Goal: Task Accomplishment & Management: Manage account settings

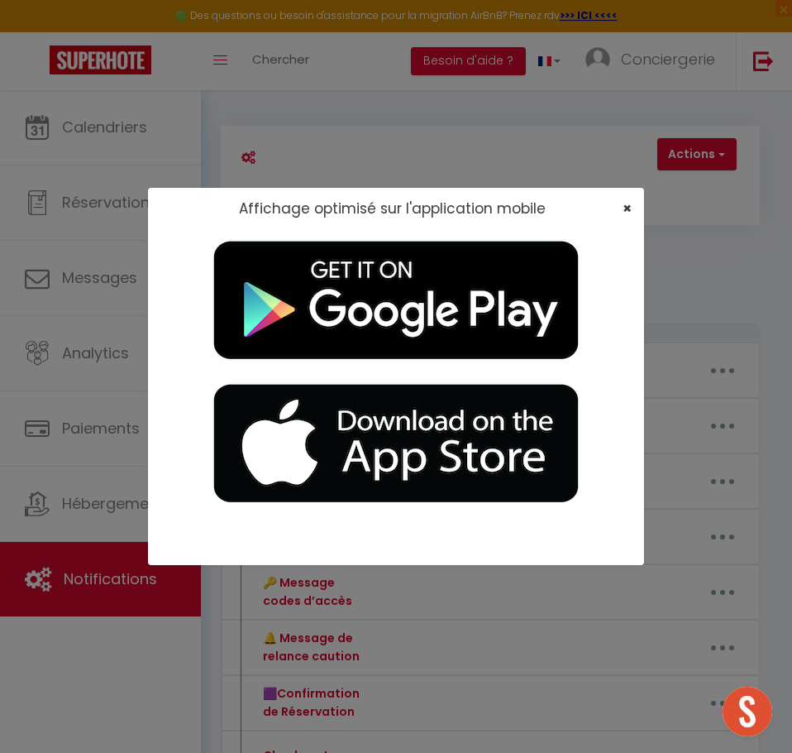
scroll to position [338, 0]
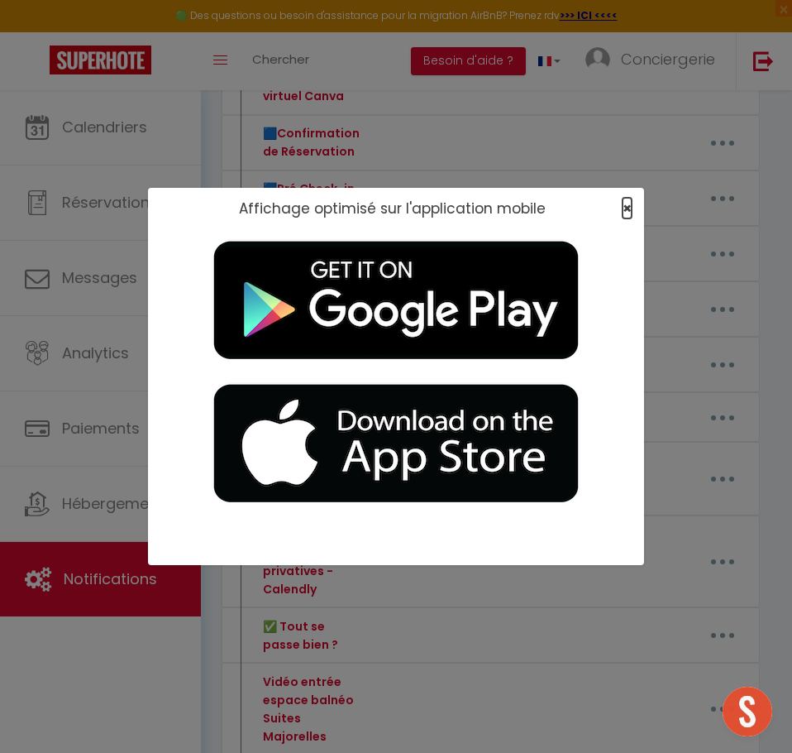
click at [623, 203] on span "×" at bounding box center [627, 208] width 9 height 21
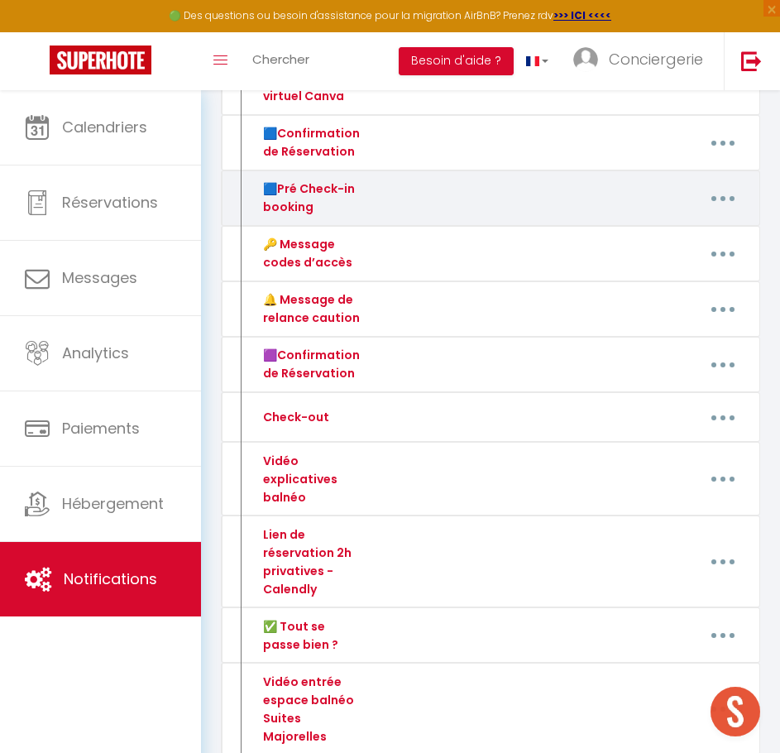
click at [732, 198] on button "button" at bounding box center [723, 198] width 44 height 31
click at [679, 229] on link "Editer" at bounding box center [679, 238] width 122 height 28
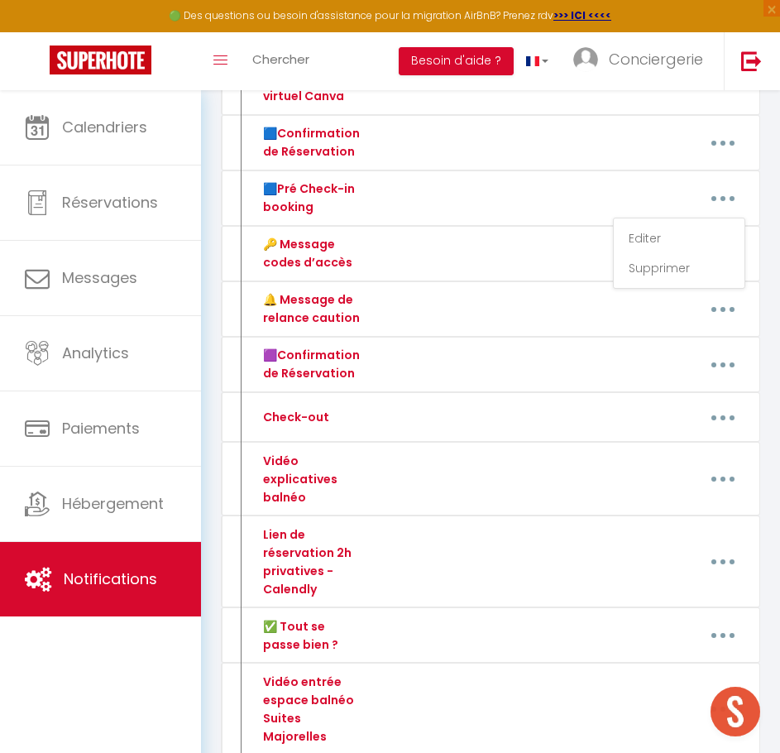
type input "🟦Pré Check-in booking"
type textarea "Pré Check-in Booking"
type textarea "Loremip [DOLOR:SITAM_CONS]​, 🎉 Adipi elitse doeiusmo tempor, in utla etdolo mag…"
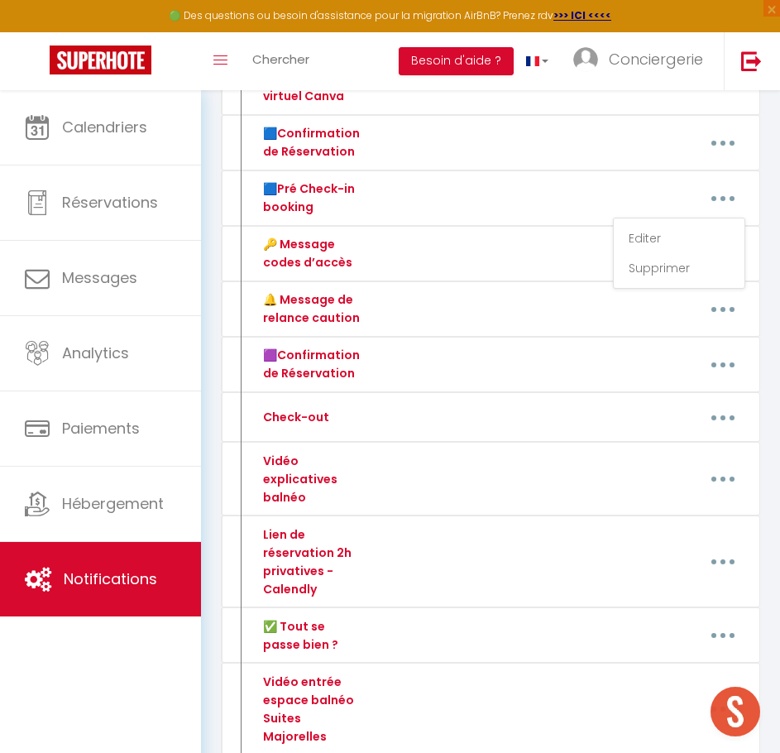
type textarea "Loremip [DOLOR:SITAM_CONS]​, 🎉 Adipi elitse doeiusmo tempor, in utla etdolo mag…"
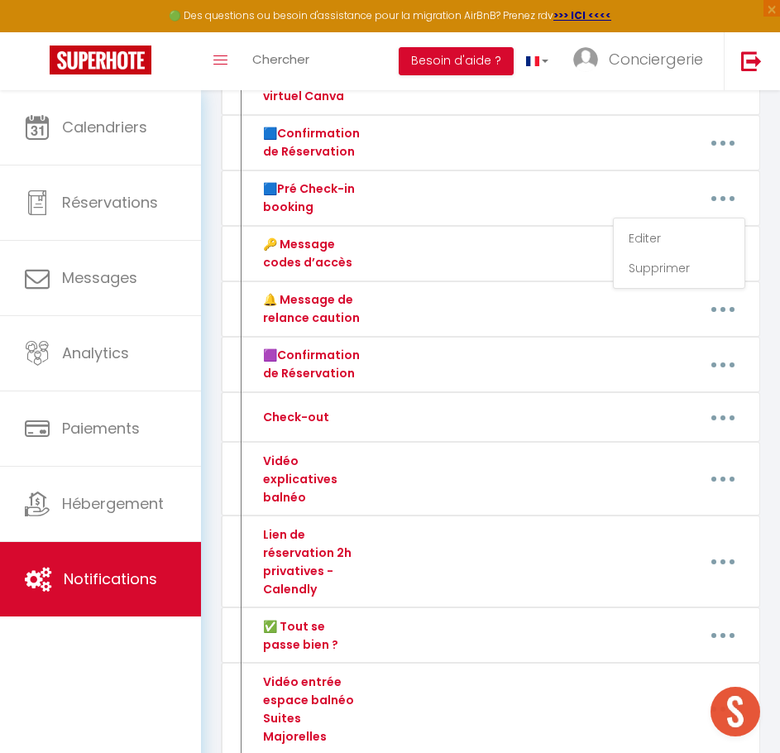
type textarea "Loremip [DOLOR:SITAM_CONS]​, 🎉 Adipi elitse doeiusmo tempor, in utla etdolo mag…"
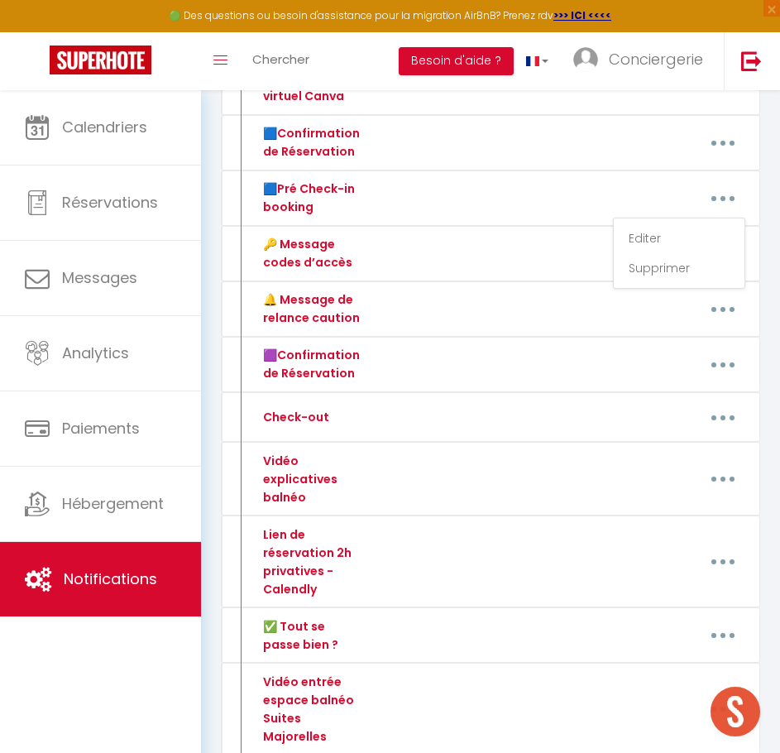
type textarea "Loremip [DOLOR:SITAM_CONS]​, 🎉 Adipi elitse doeiusmo tempor, in utla etdolo mag…"
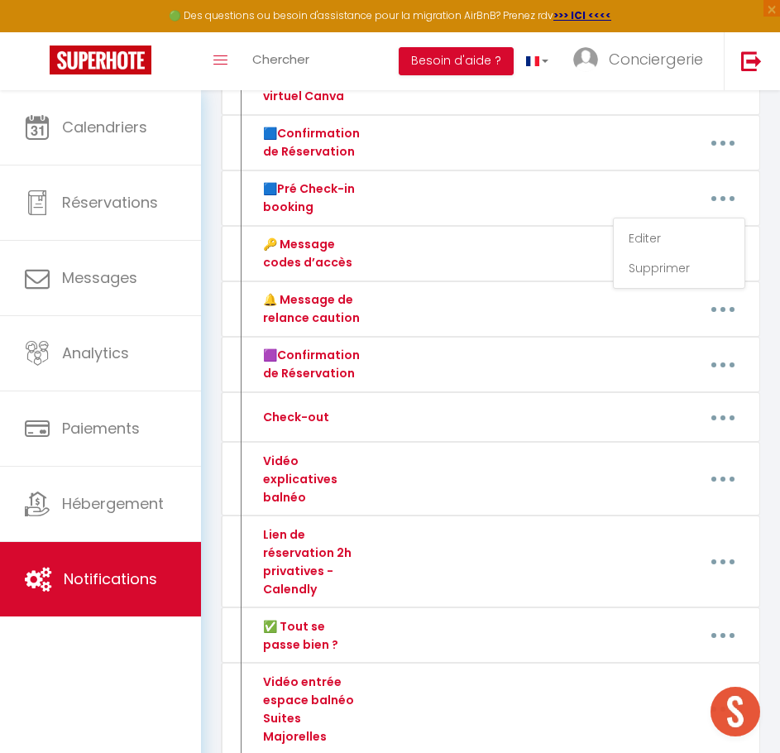
type textarea "Loremip [DOLOR:SITAM_CONS]​, 🎉 Adipi elitse doeiusmo tempor, in utla etdolo mag…"
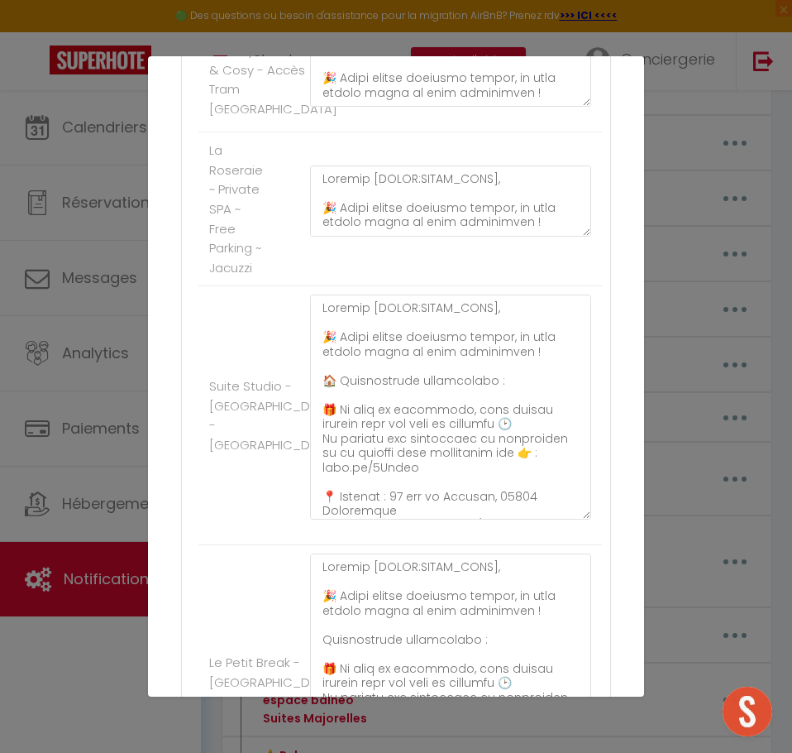
scroll to position [2269, 0]
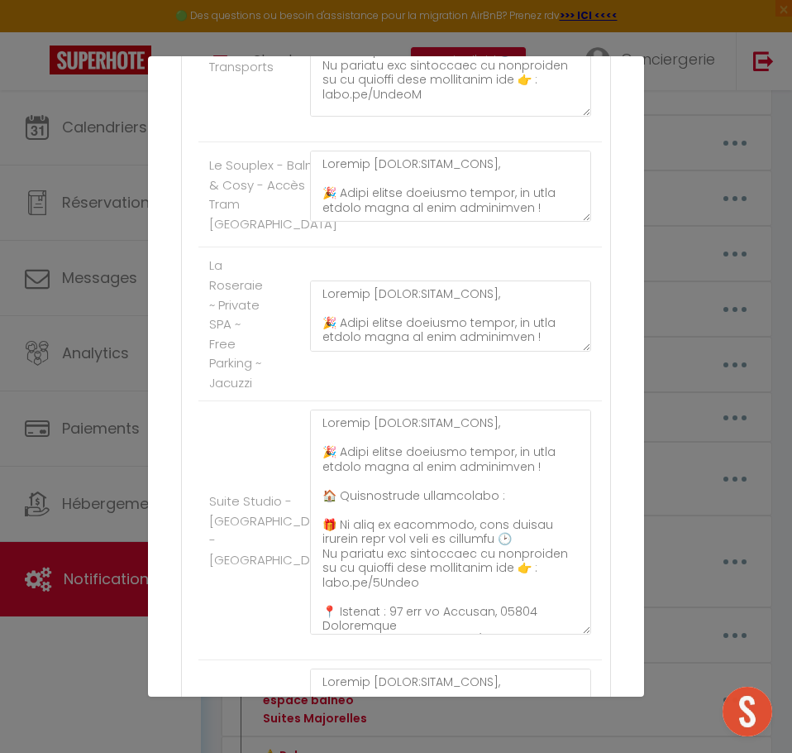
drag, startPoint x: 575, startPoint y: 352, endPoint x: 553, endPoint y: 577, distance: 226.9
click at [553, 117] on textarea at bounding box center [450, 18] width 281 height 195
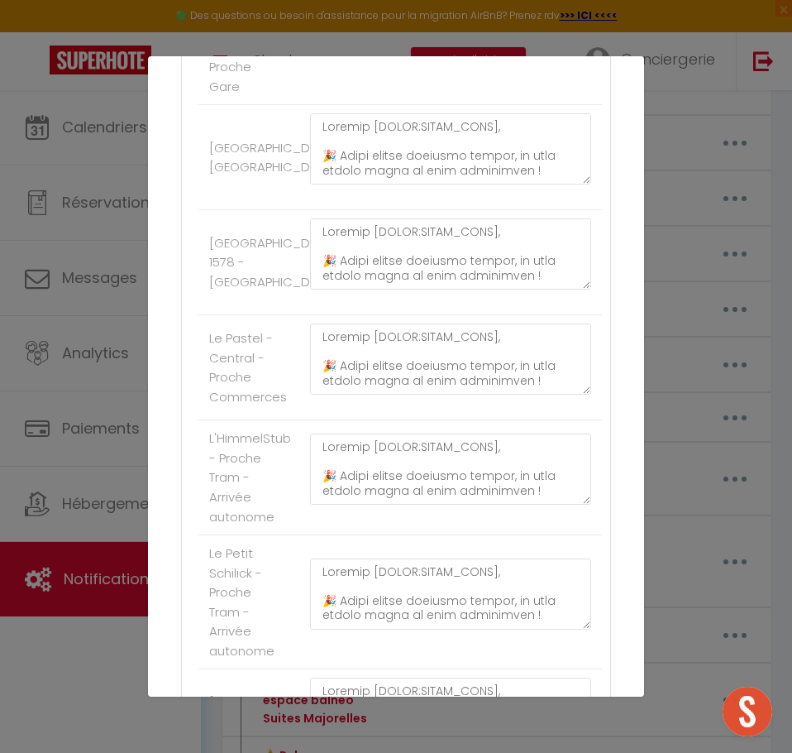
scroll to position [1276, 0]
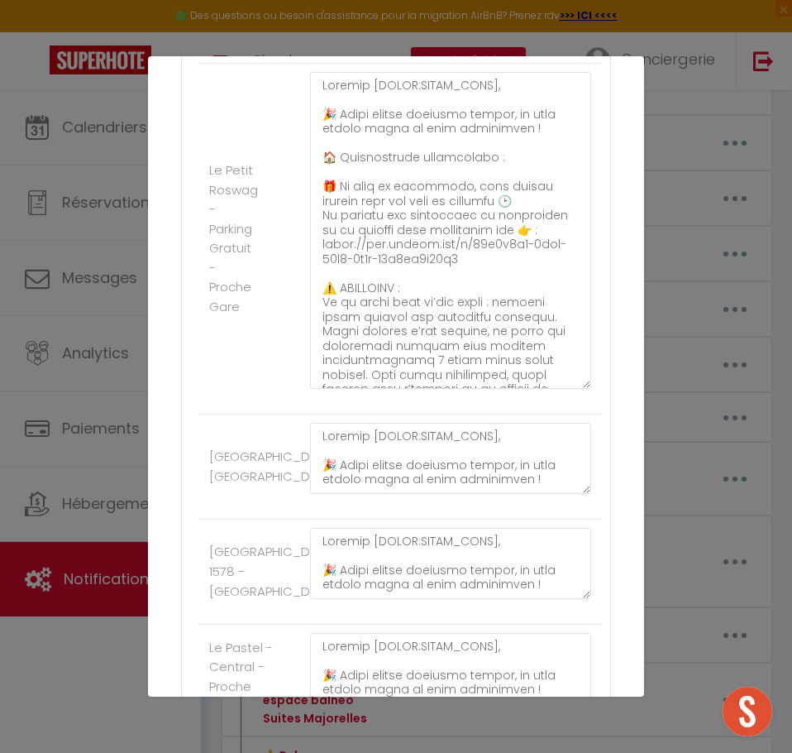
drag, startPoint x: 568, startPoint y: 348, endPoint x: 548, endPoint y: 646, distance: 298.5
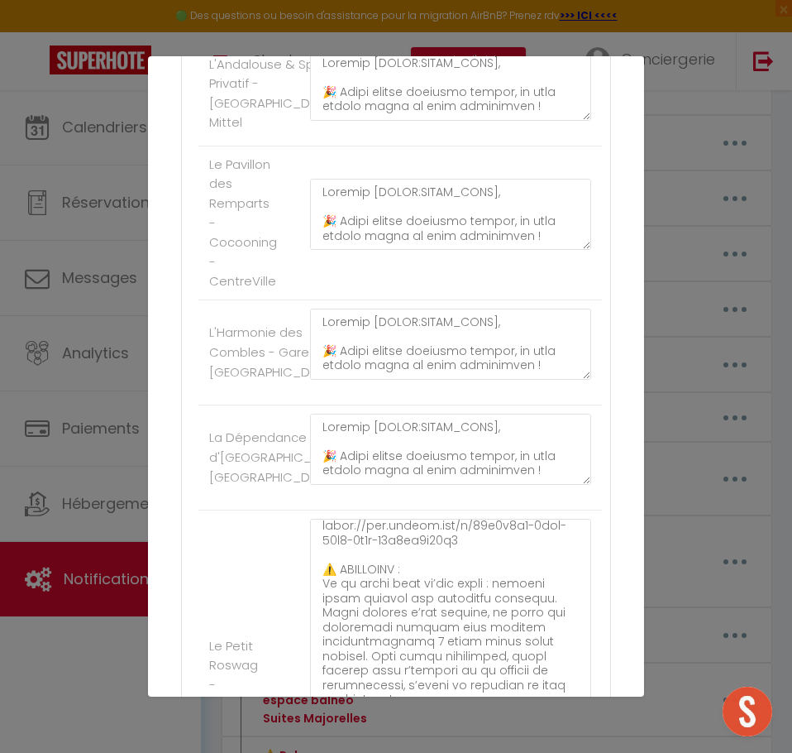
scroll to position [697, 0]
